Goal: Task Accomplishment & Management: Manage account settings

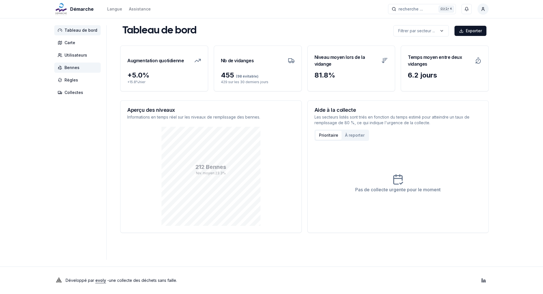
click at [67, 69] on span "Bennes" at bounding box center [71, 68] width 15 height 6
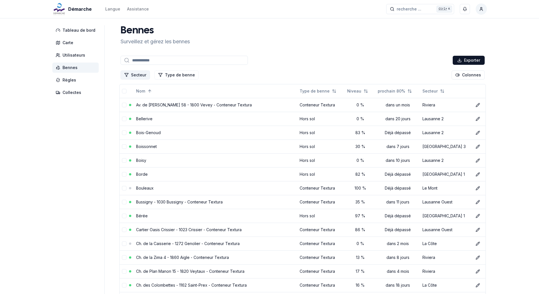
click at [142, 74] on button "Secteur" at bounding box center [134, 74] width 29 height 9
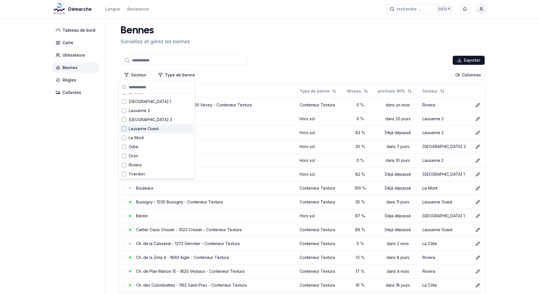
scroll to position [62, 0]
click at [138, 164] on span "Riviera" at bounding box center [135, 164] width 13 height 6
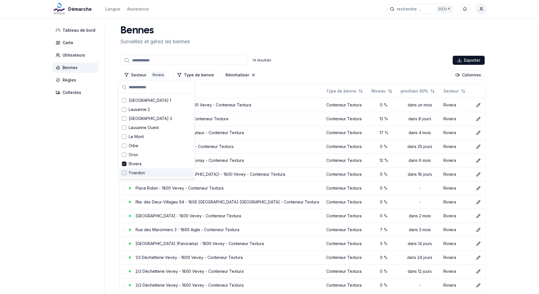
click at [84, 174] on aside "Tableau de bord Carte Utilisateurs Bennes Règles Collectes" at bounding box center [78, 166] width 52 height 282
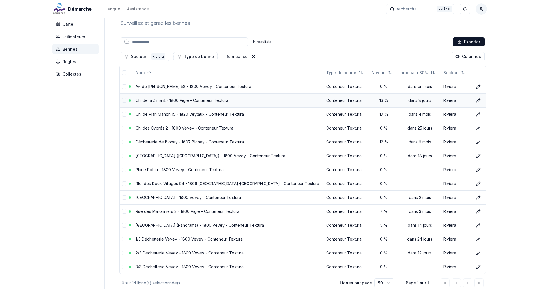
scroll to position [28, 0]
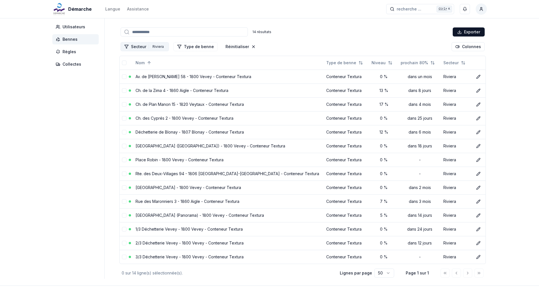
click at [142, 45] on button "Secteur 1 Riviera" at bounding box center [144, 46] width 48 height 9
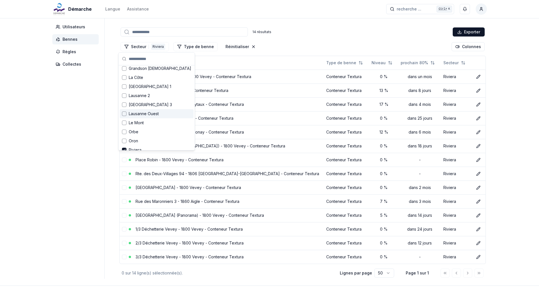
scroll to position [74, 0]
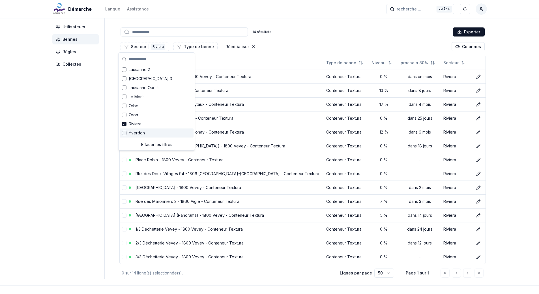
click at [133, 128] on div "Yverdon" at bounding box center [157, 132] width 74 height 9
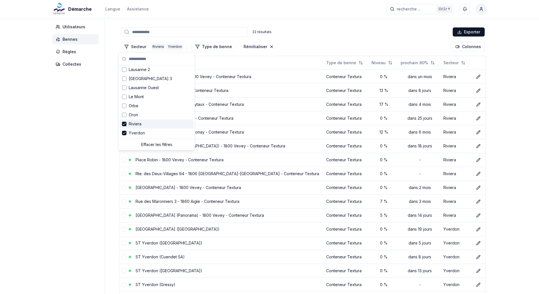
click at [131, 125] on span "Riviera" at bounding box center [135, 124] width 13 height 6
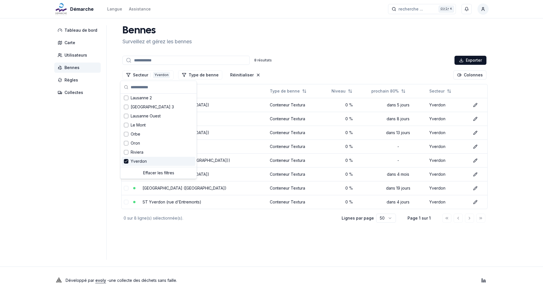
click at [135, 160] on span "Yverdon" at bounding box center [139, 161] width 16 height 6
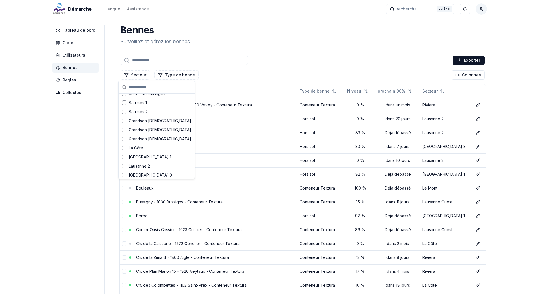
scroll to position [62, 0]
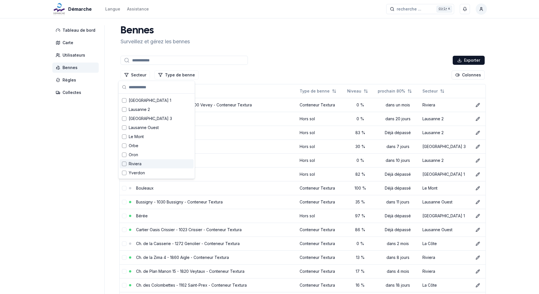
click at [124, 163] on div "Suggestions" at bounding box center [124, 163] width 5 height 5
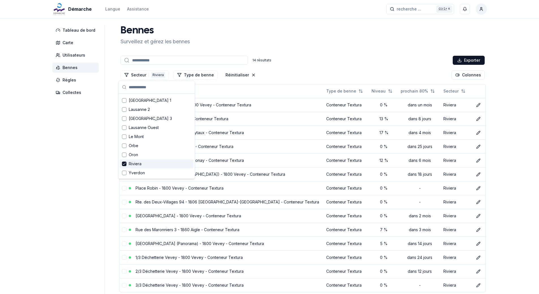
click at [60, 179] on aside "Tableau de bord Carte Utilisateurs Bennes Règles Collectes" at bounding box center [78, 166] width 52 height 282
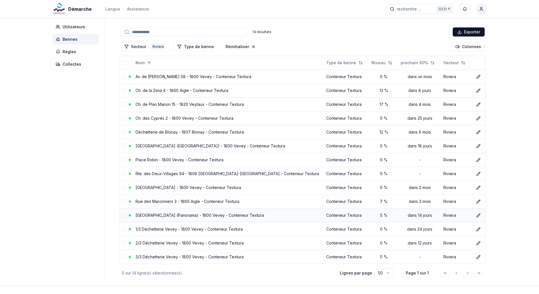
scroll to position [47, 0]
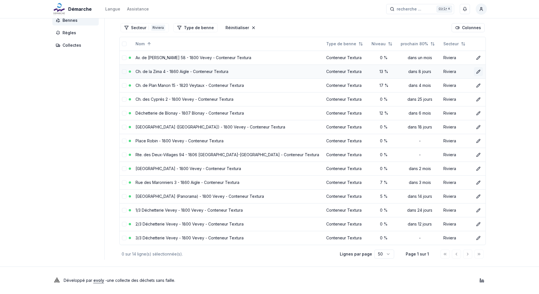
click at [476, 71] on icon at bounding box center [478, 71] width 5 height 5
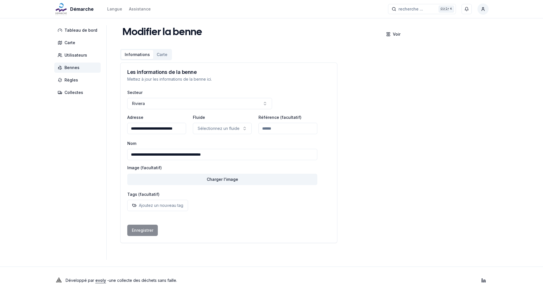
click at [73, 69] on span "Bennes" at bounding box center [71, 68] width 15 height 6
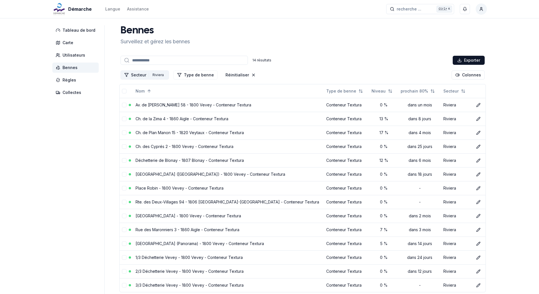
click at [140, 75] on button "Secteur 1 Riviera" at bounding box center [144, 74] width 48 height 9
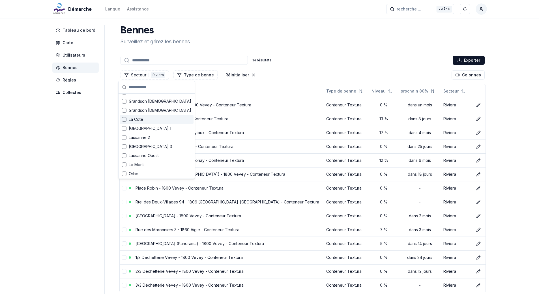
scroll to position [74, 0]
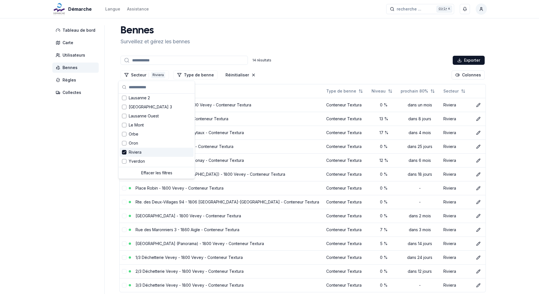
click at [137, 153] on span "Riviera" at bounding box center [135, 152] width 13 height 6
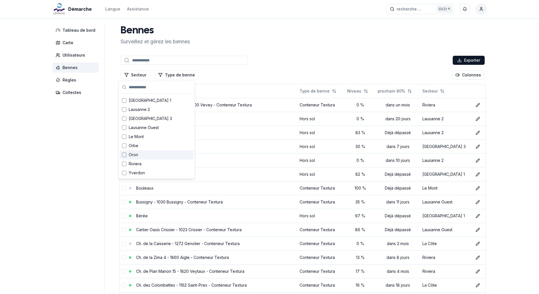
scroll to position [62, 0]
click at [124, 100] on div "Suggestions" at bounding box center [124, 100] width 5 height 5
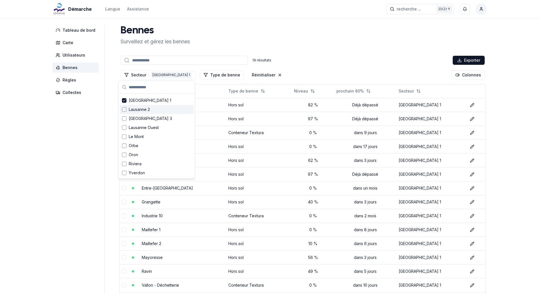
scroll to position [74, 0]
click at [124, 107] on div "Suggestions" at bounding box center [124, 107] width 5 height 5
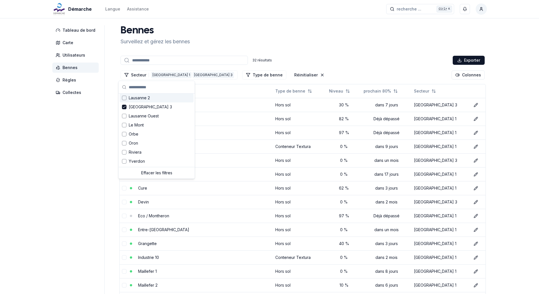
click at [124, 98] on div "Suggestions" at bounding box center [124, 98] width 5 height 5
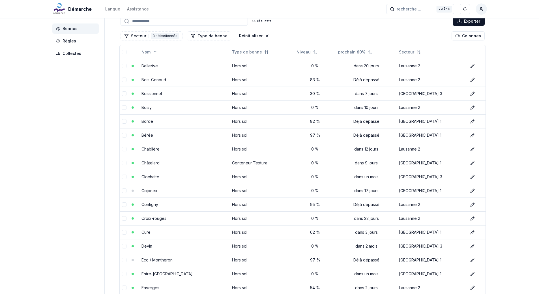
scroll to position [9, 0]
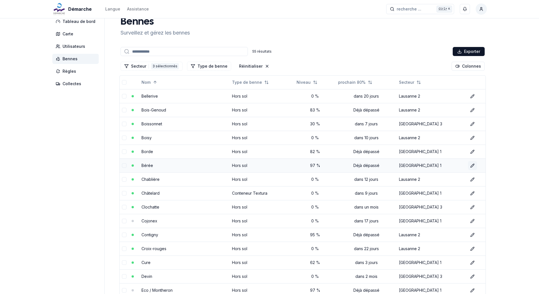
click at [470, 166] on icon at bounding box center [471, 165] width 3 height 3
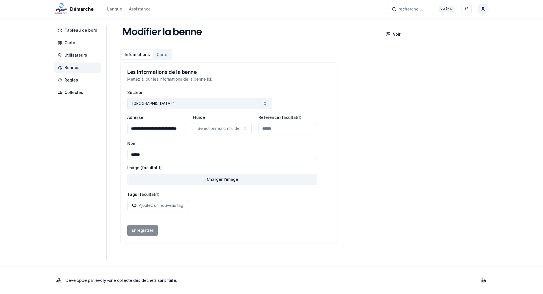
click at [263, 103] on icon "button" at bounding box center [265, 103] width 5 height 5
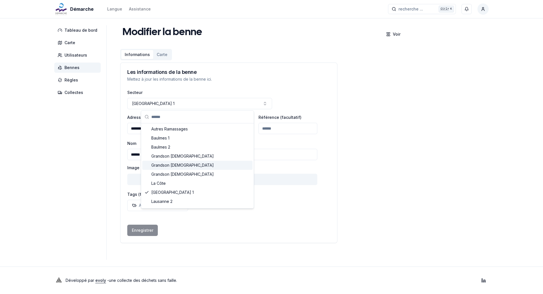
click at [397, 141] on div "**********" at bounding box center [304, 135] width 368 height 220
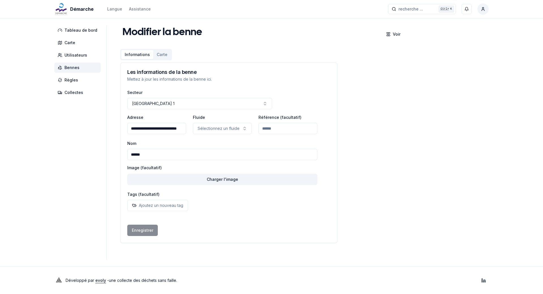
click at [71, 67] on span "Bennes" at bounding box center [71, 68] width 15 height 6
